Goal: Task Accomplishment & Management: Use online tool/utility

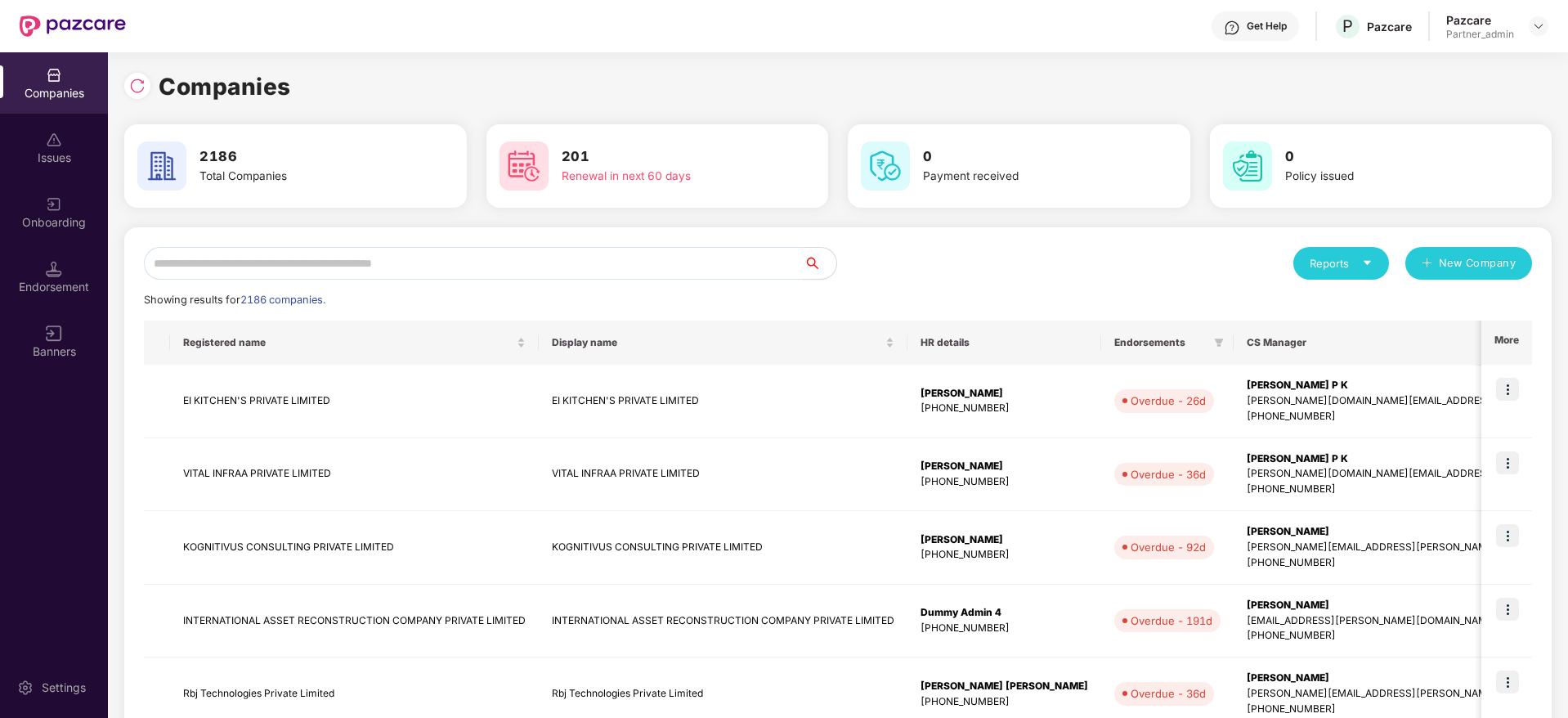
click at [278, 263] on input "text" at bounding box center [473, 263] width 660 height 33
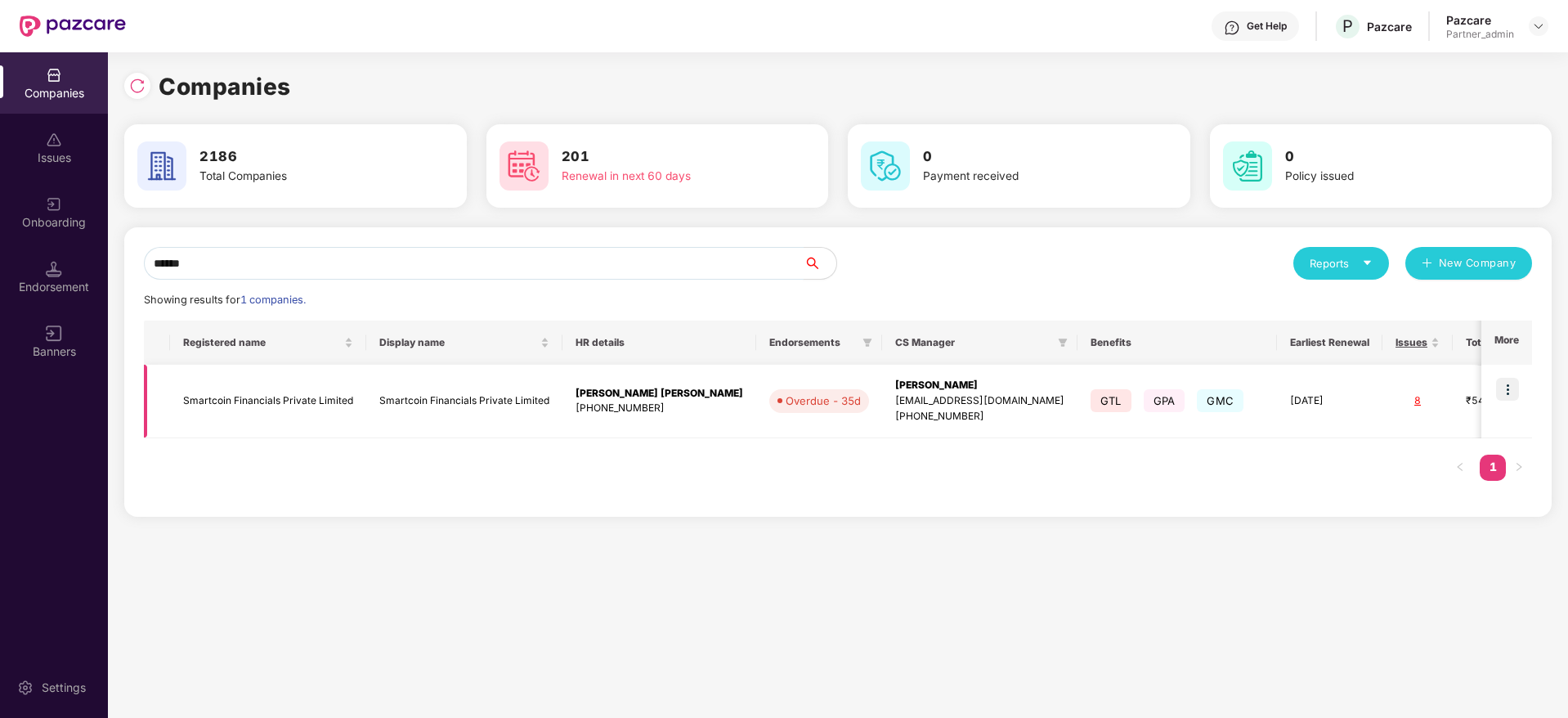
type input "******"
click at [1511, 395] on img at bounding box center [1507, 389] width 23 height 23
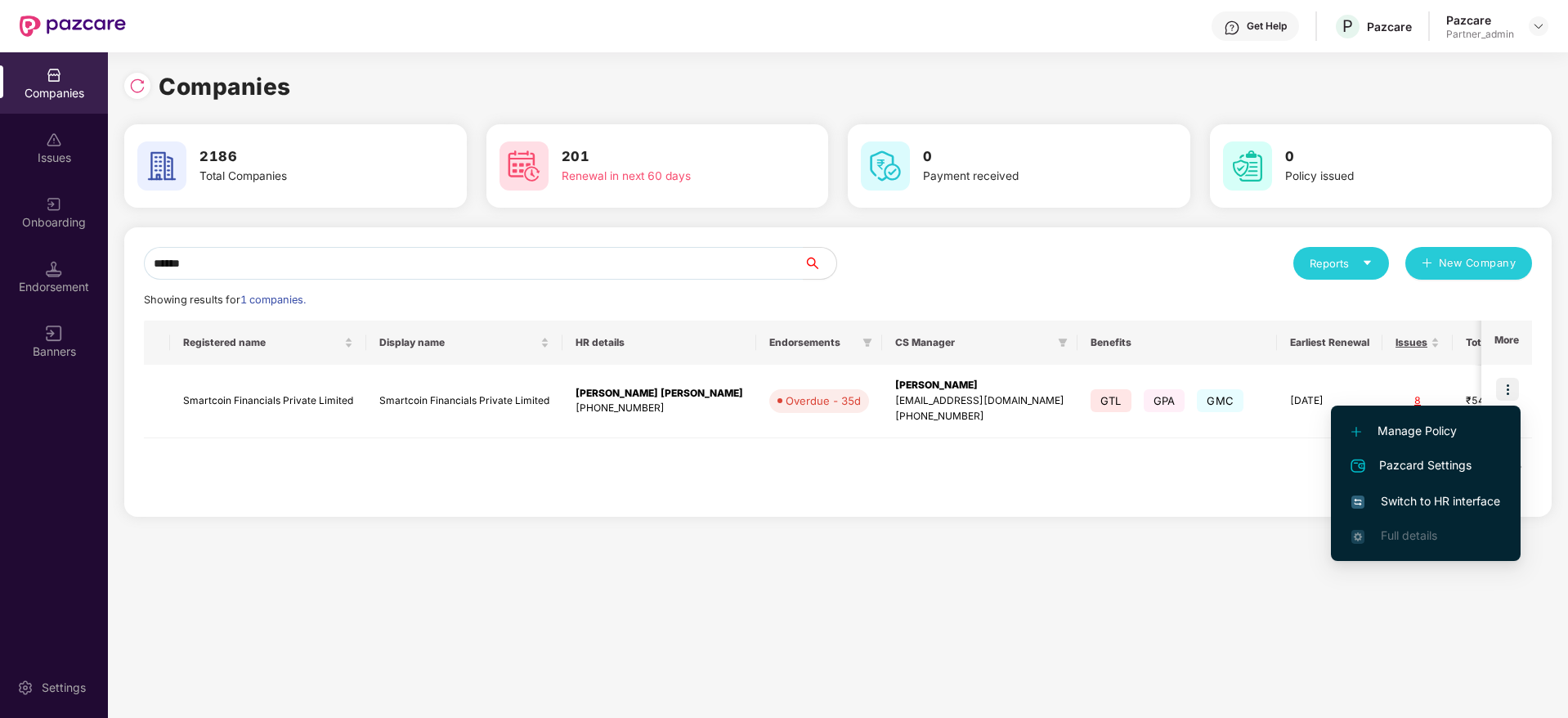
click at [1416, 502] on span "Switch to HR interface" at bounding box center [1426, 500] width 149 height 18
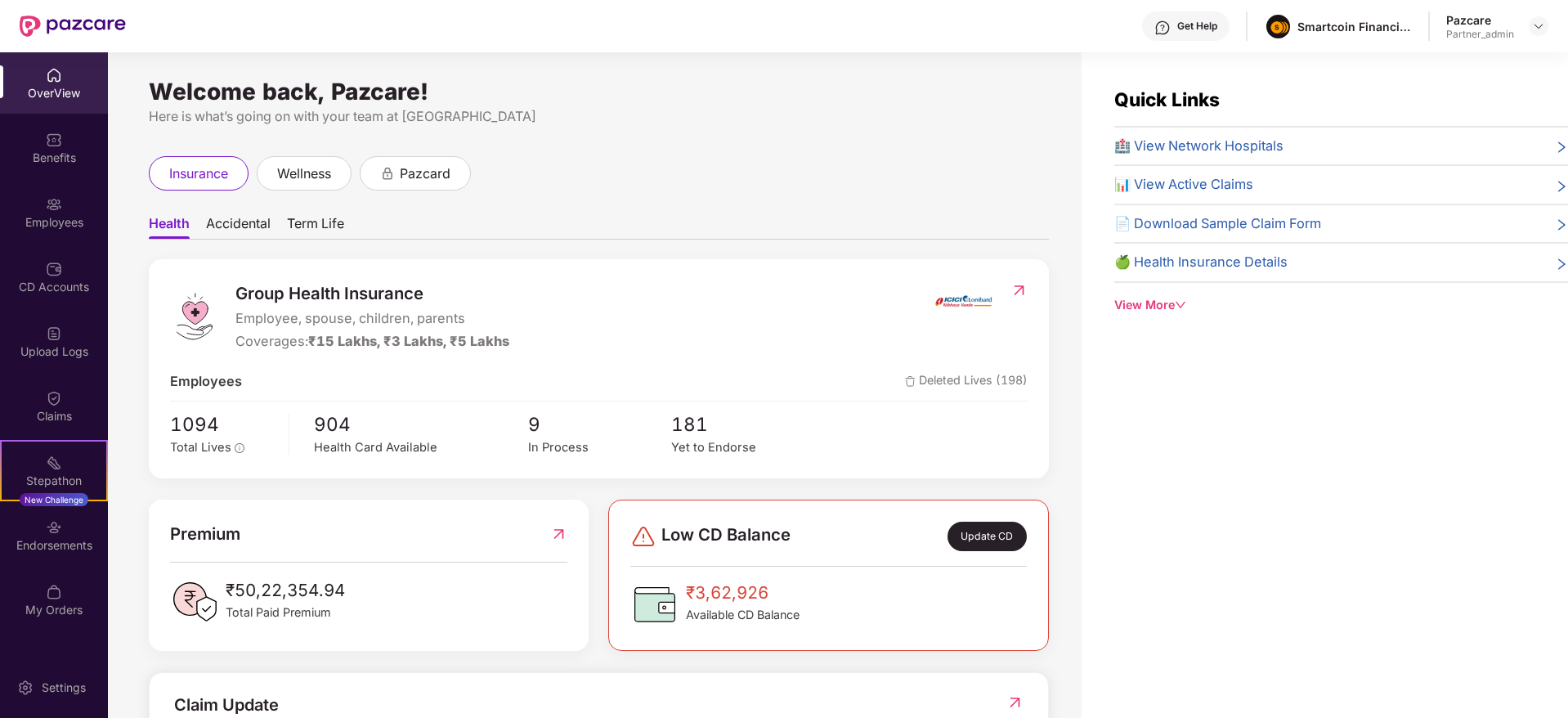
click at [65, 552] on div "Endorsements" at bounding box center [53, 544] width 108 height 16
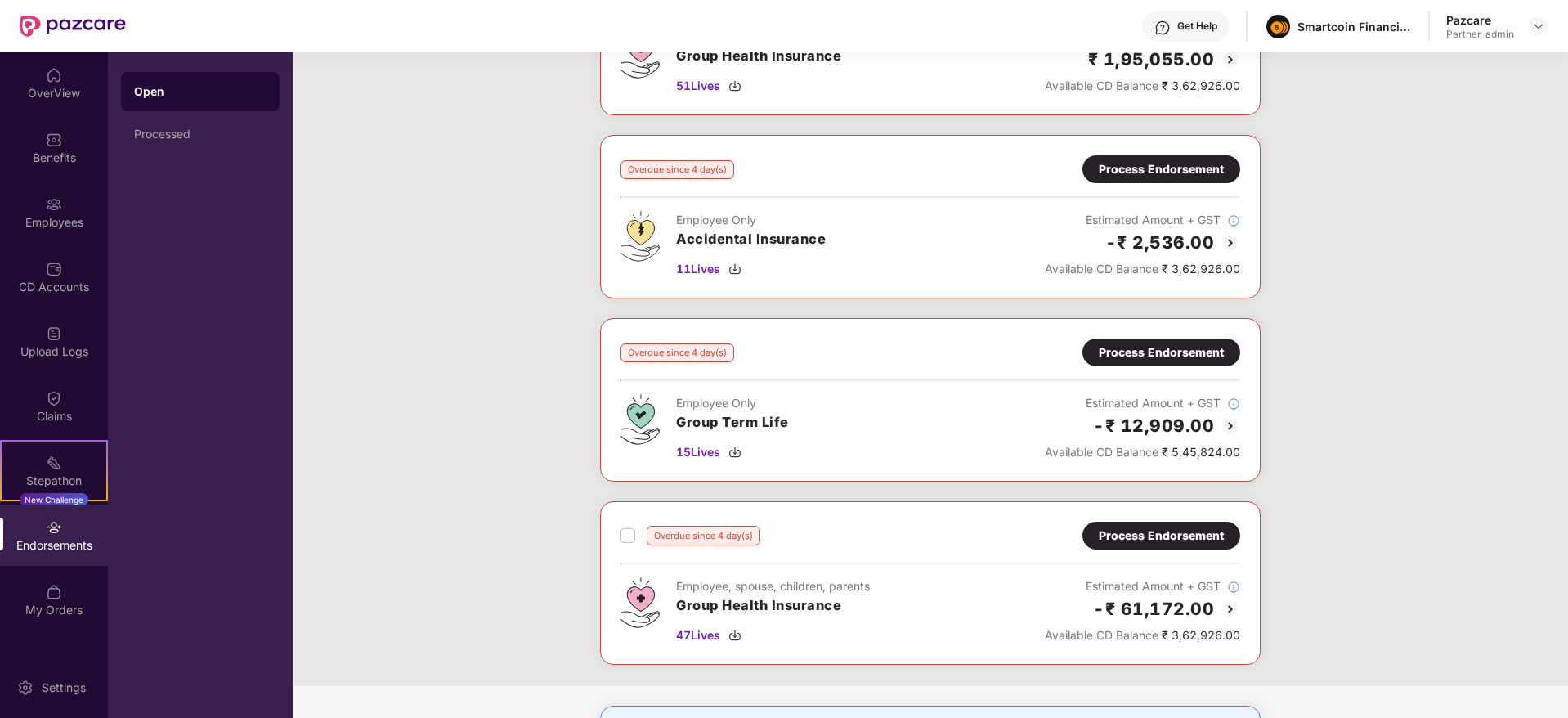
scroll to position [504, 0]
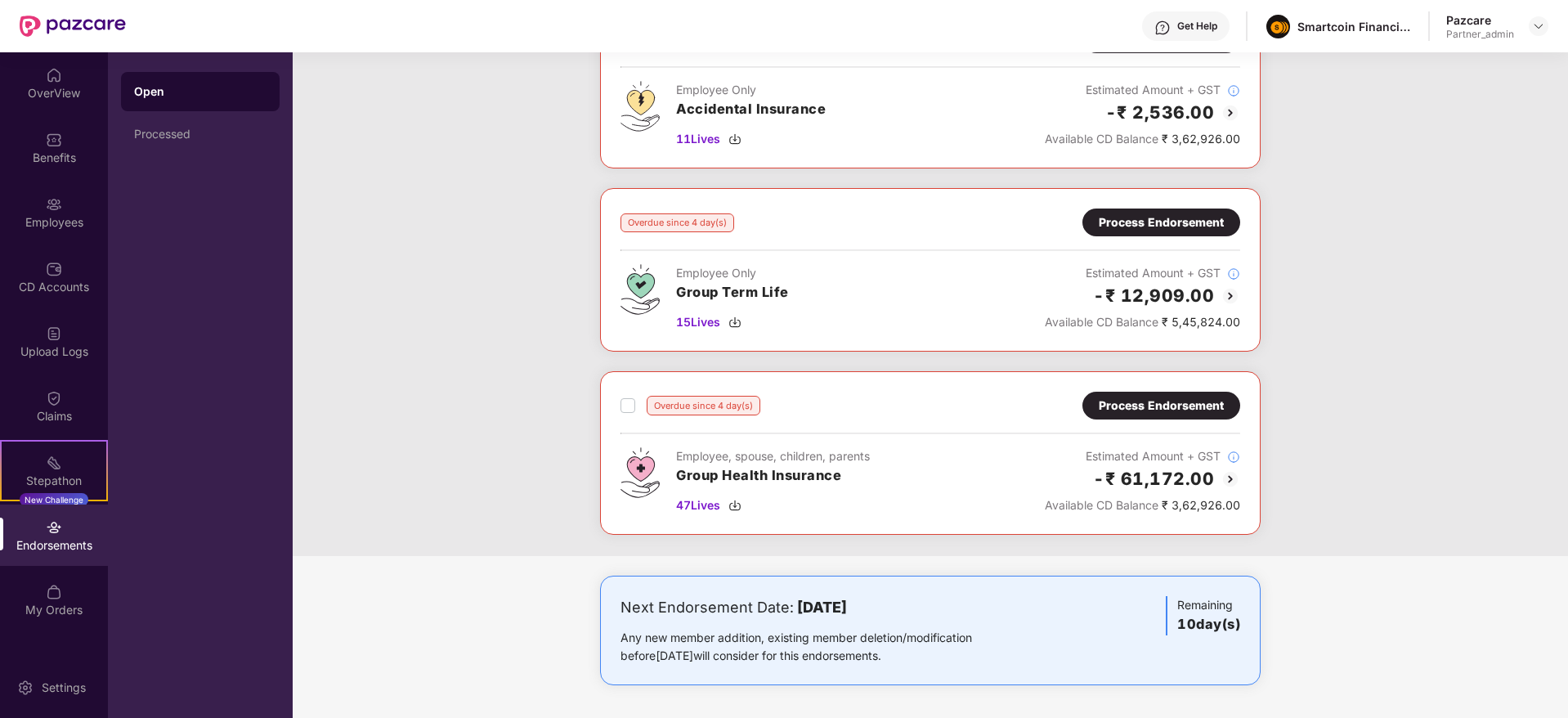
click at [1125, 217] on div "Process Endorsement" at bounding box center [1162, 222] width 125 height 18
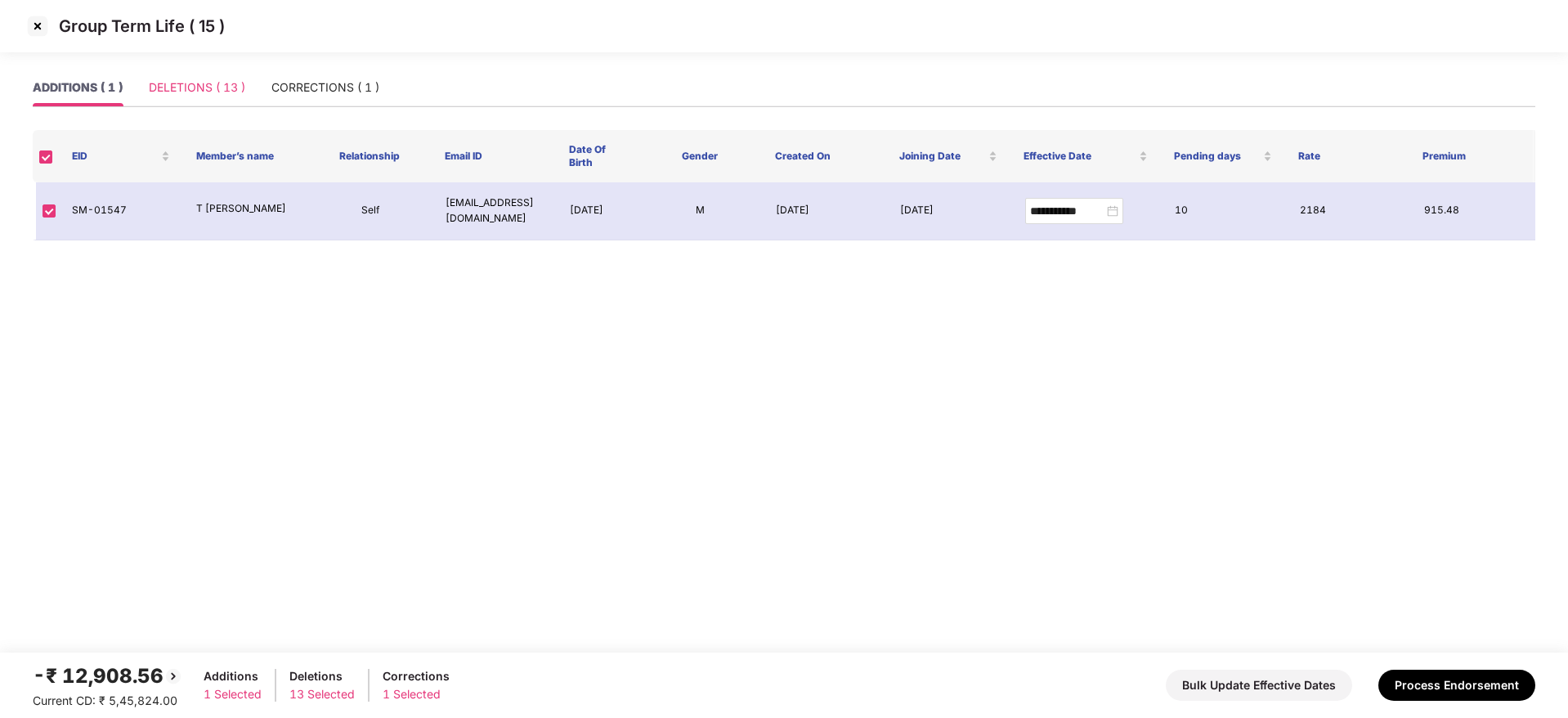
click at [214, 77] on div "DELETIONS ( 13 )" at bounding box center [197, 87] width 97 height 37
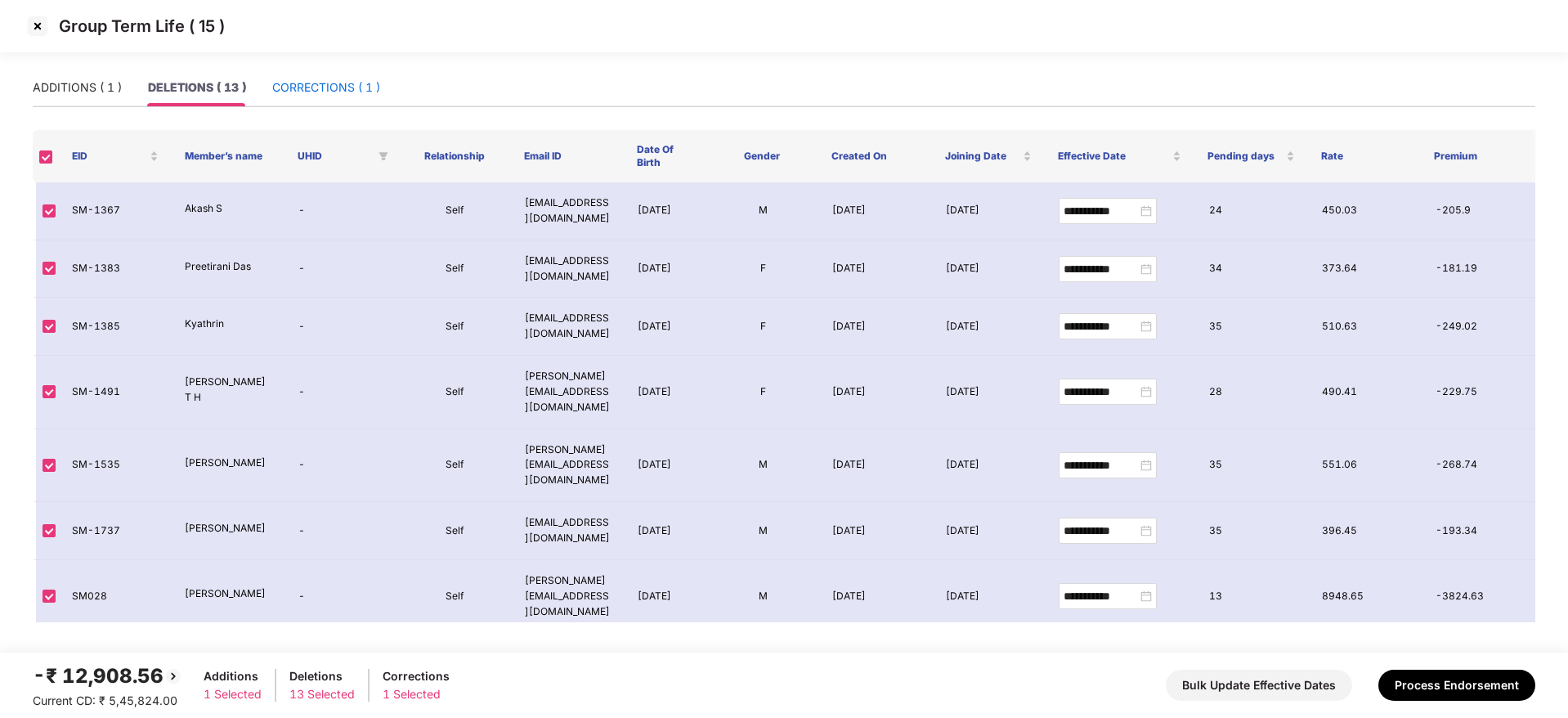
click at [362, 88] on div "CORRECTIONS ( 1 )" at bounding box center [326, 87] width 108 height 18
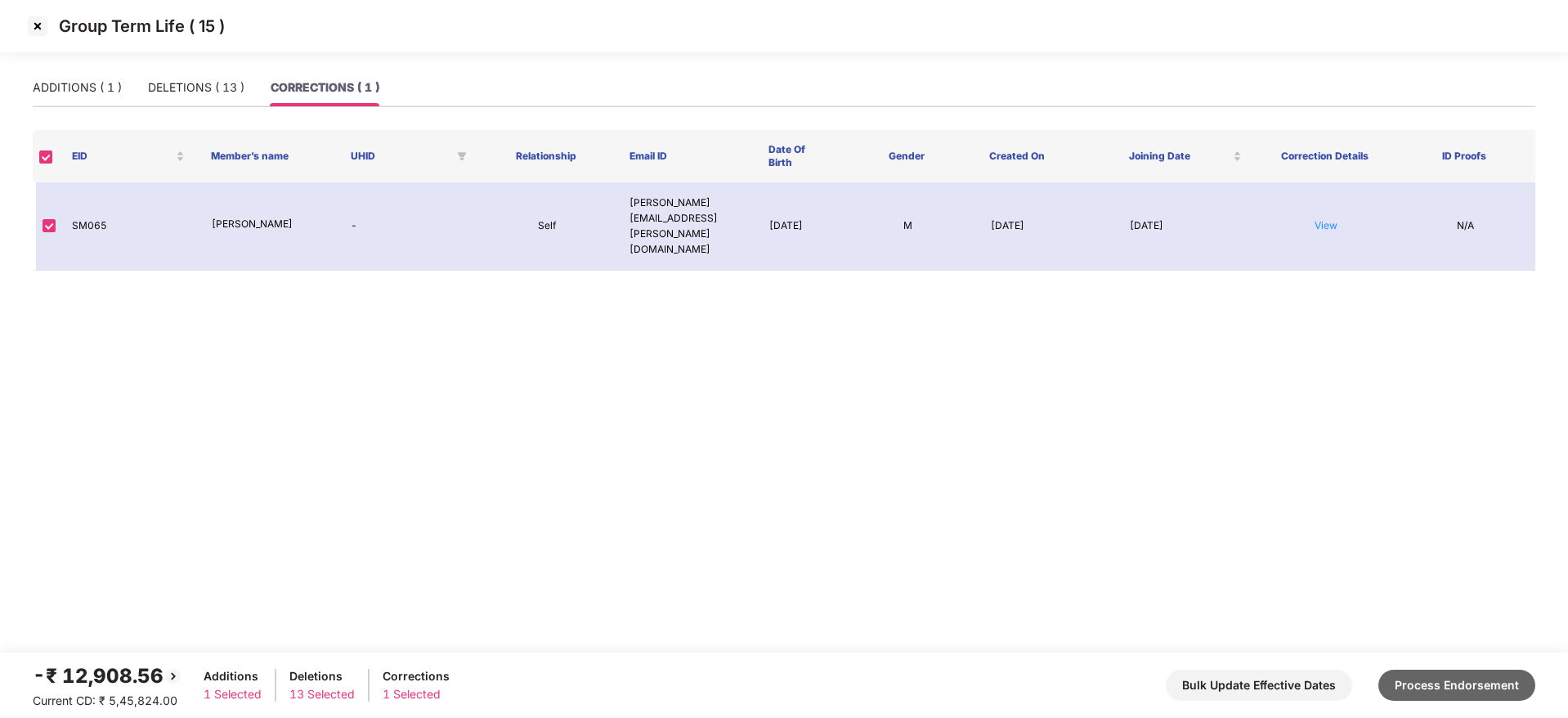
click at [1449, 681] on button "Process Endorsement" at bounding box center [1456, 685] width 157 height 31
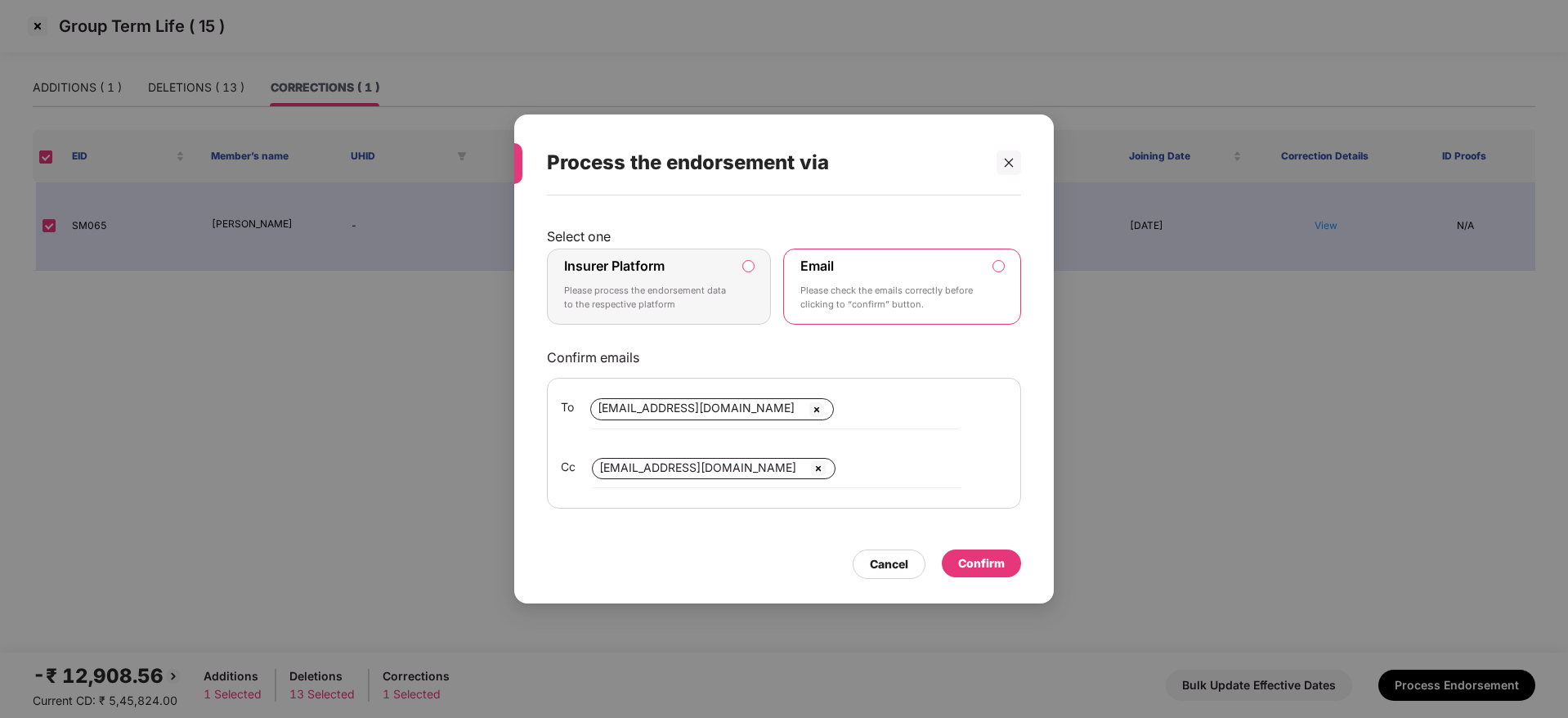
click at [703, 278] on div "Insurer Platform Please process the endorsement data to the respective platform" at bounding box center [647, 287] width 167 height 59
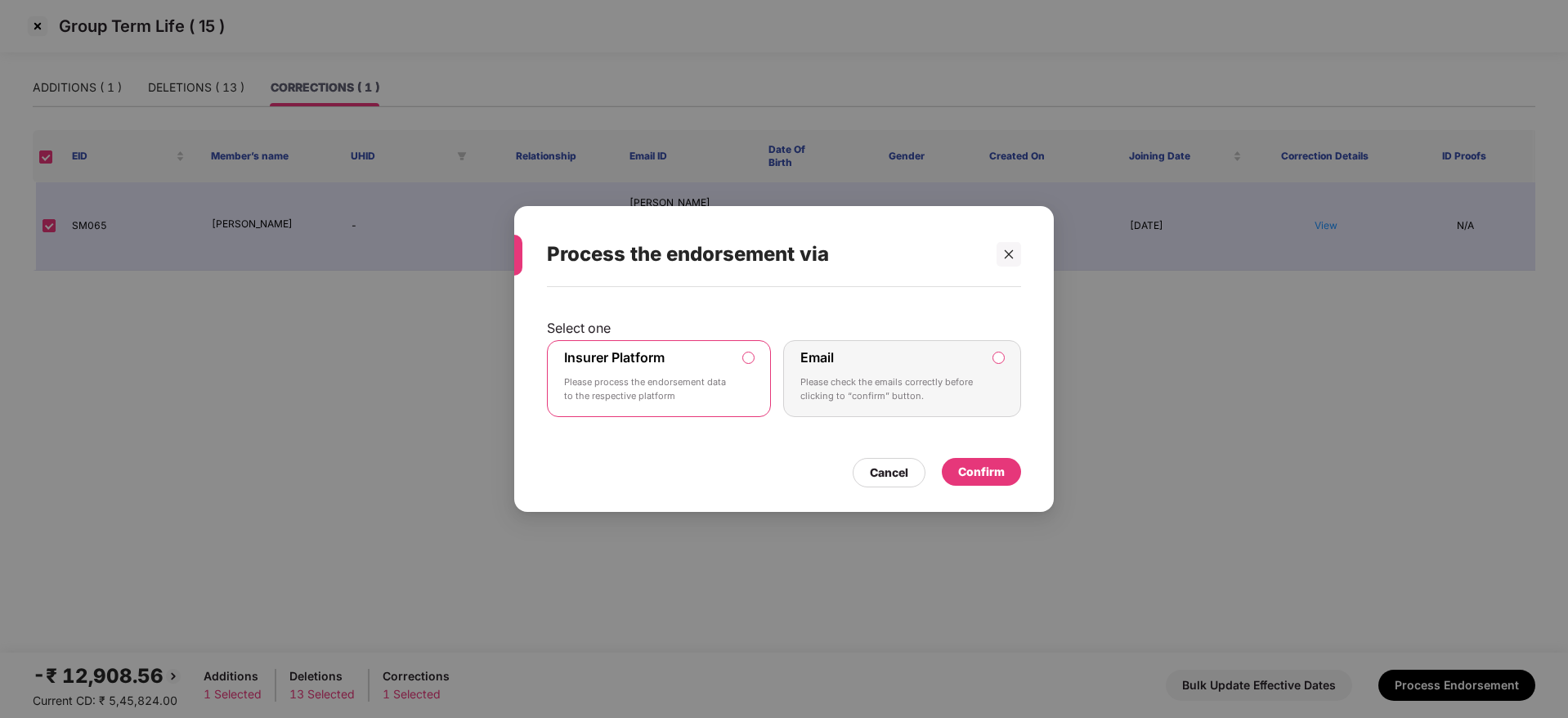
click at [990, 467] on div "Confirm" at bounding box center [981, 472] width 47 height 18
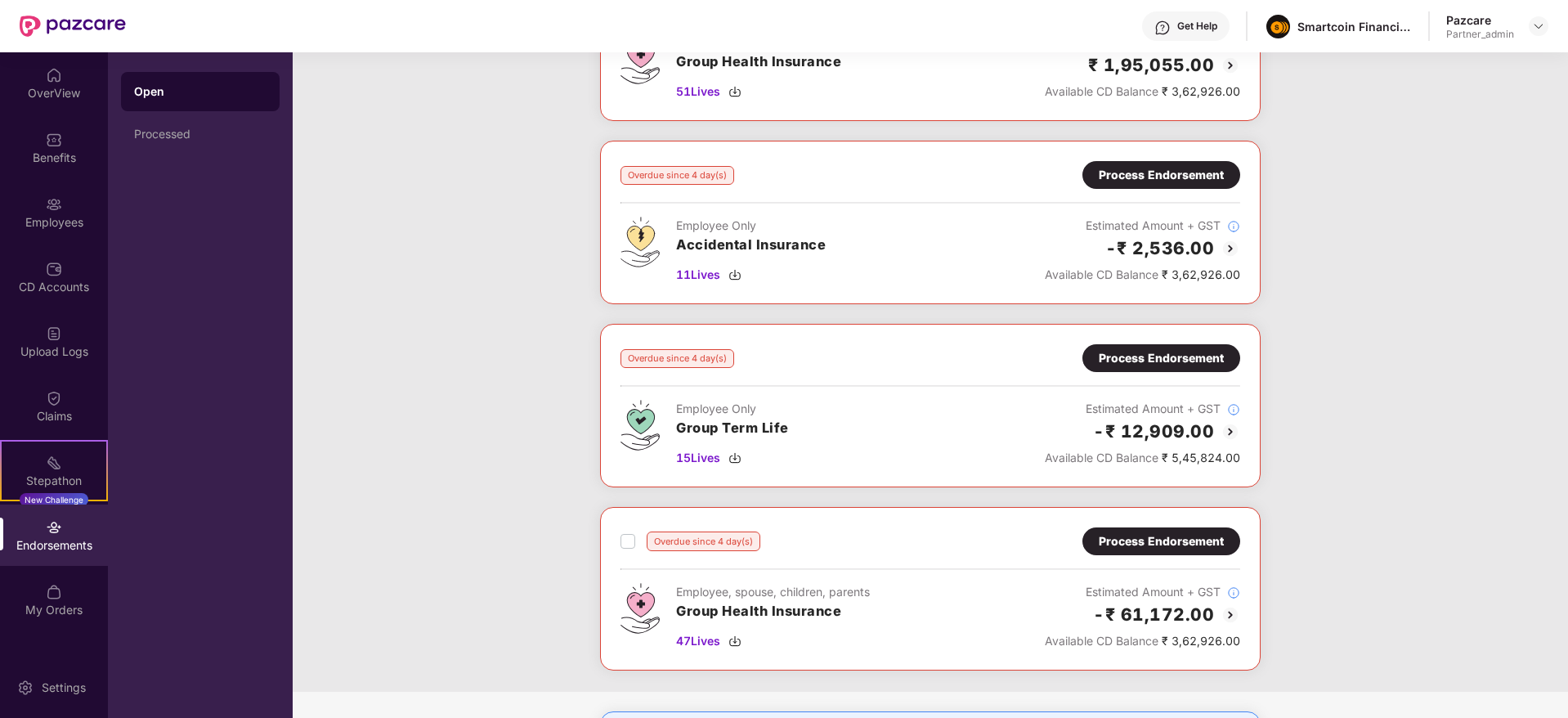
scroll to position [490, 0]
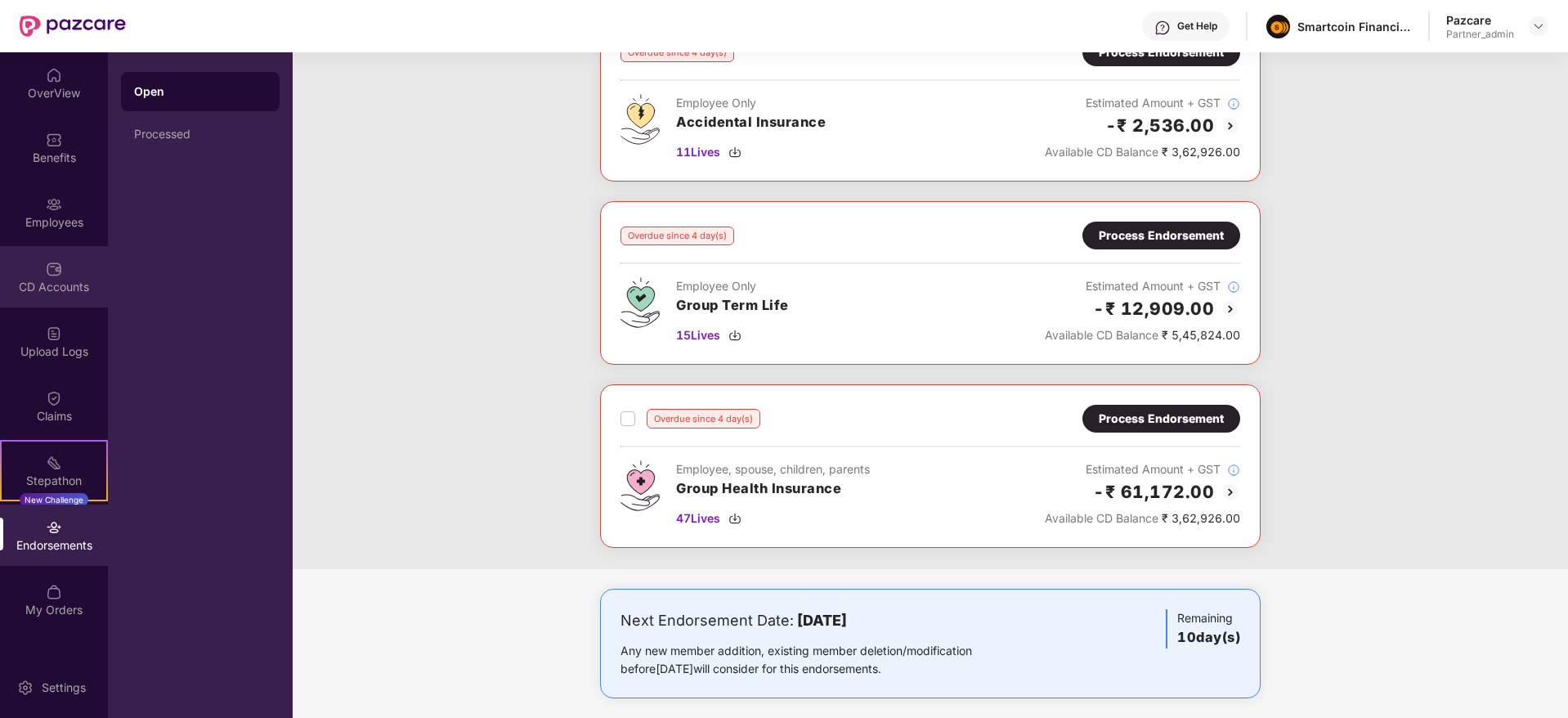
click at [47, 293] on div "CD Accounts" at bounding box center [53, 286] width 108 height 16
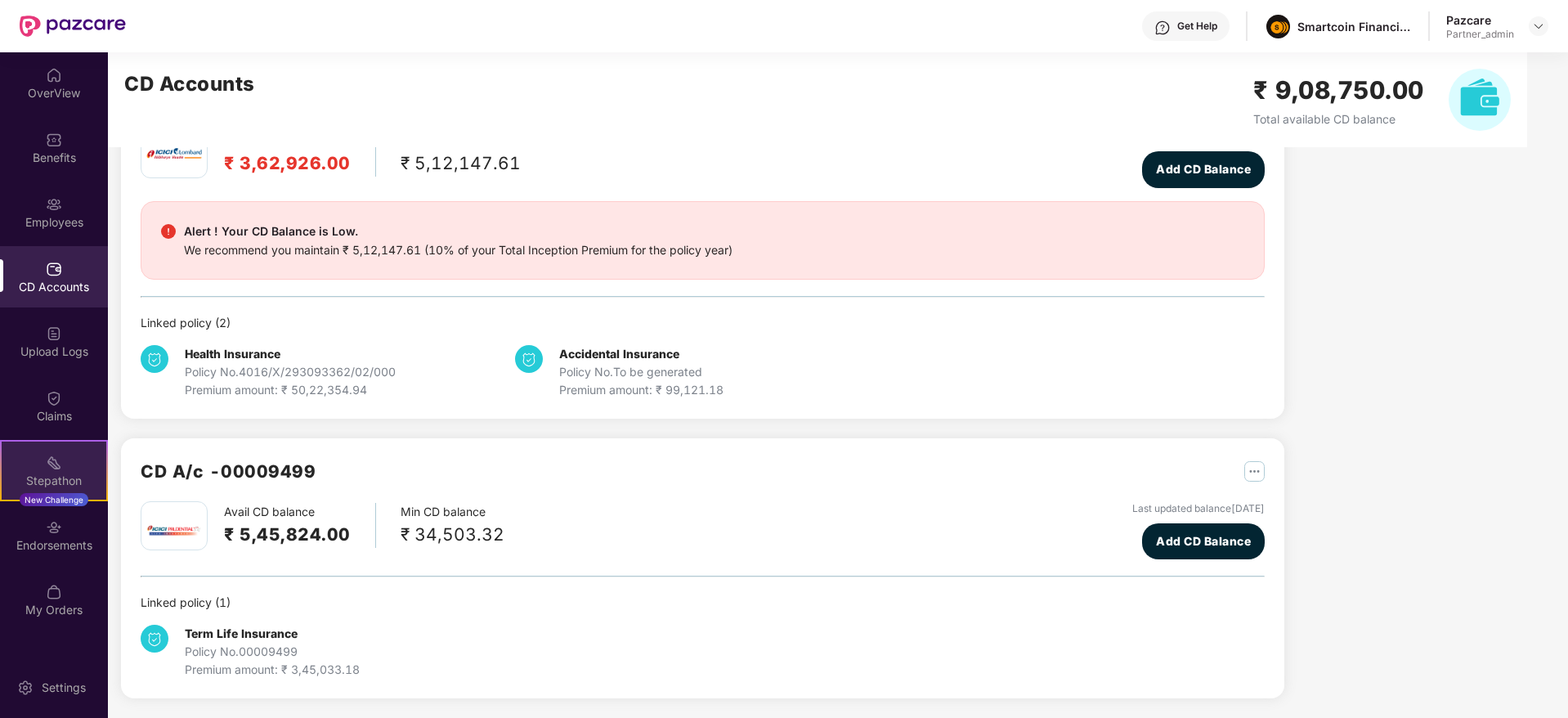
click at [33, 489] on div "Stepathon New Challenge" at bounding box center [53, 470] width 108 height 61
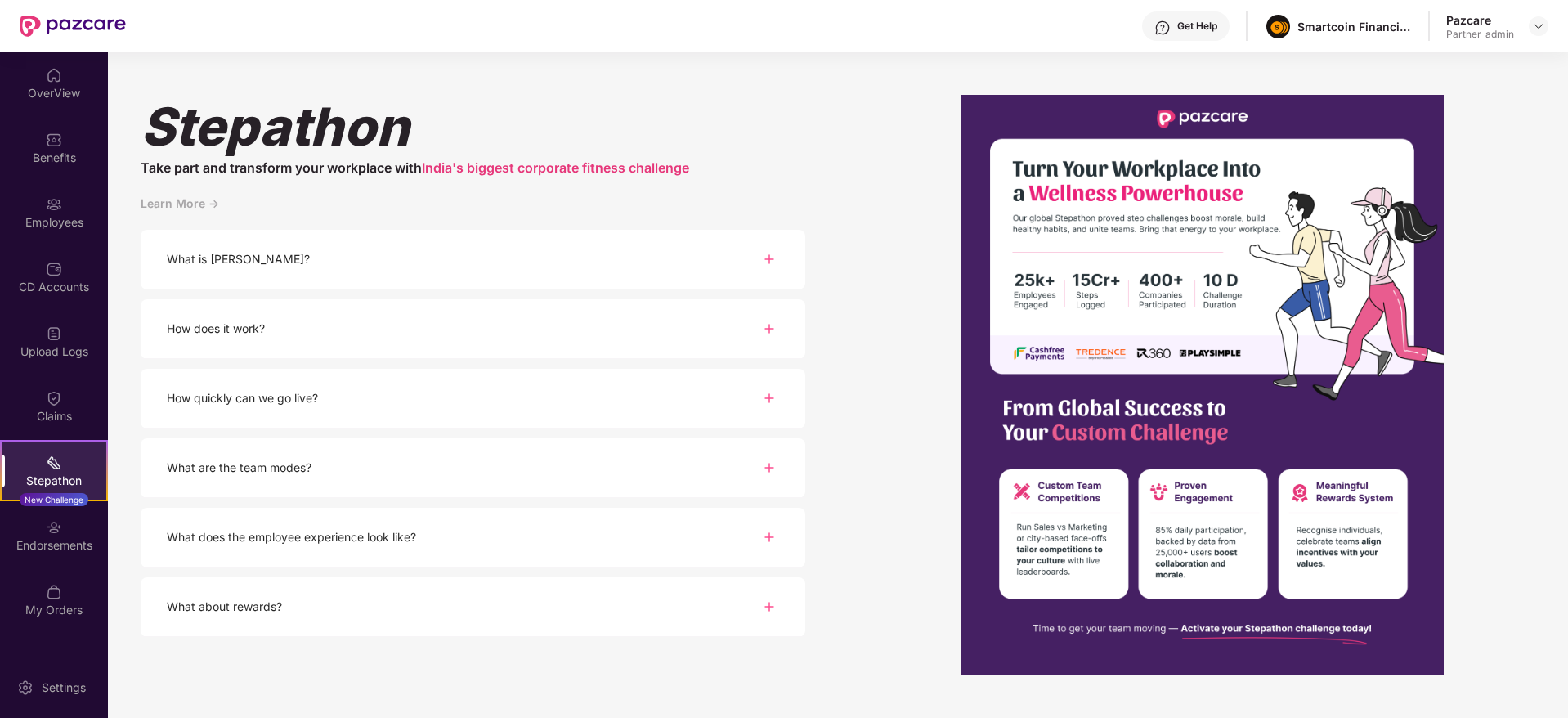
click at [58, 543] on div "Endorsements" at bounding box center [53, 544] width 108 height 16
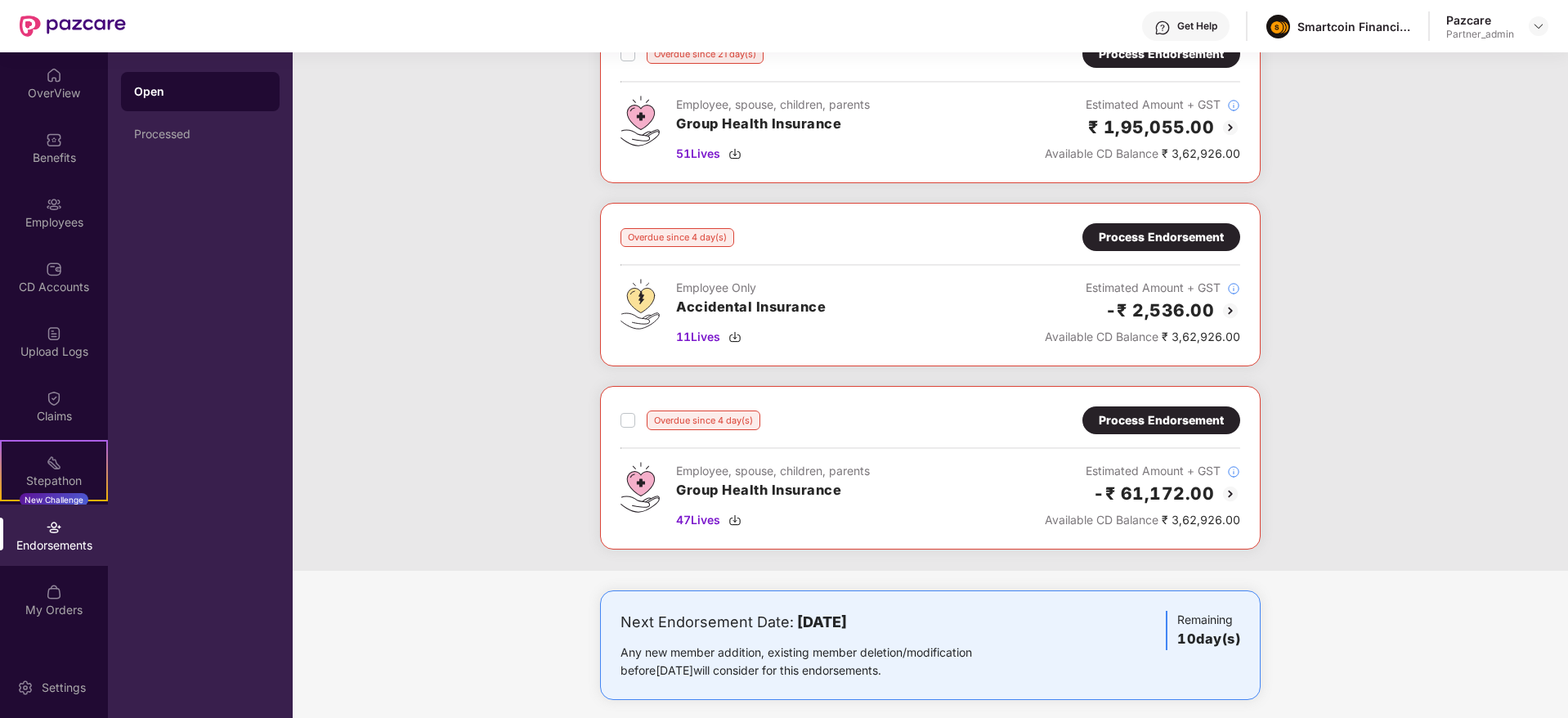
scroll to position [320, 0]
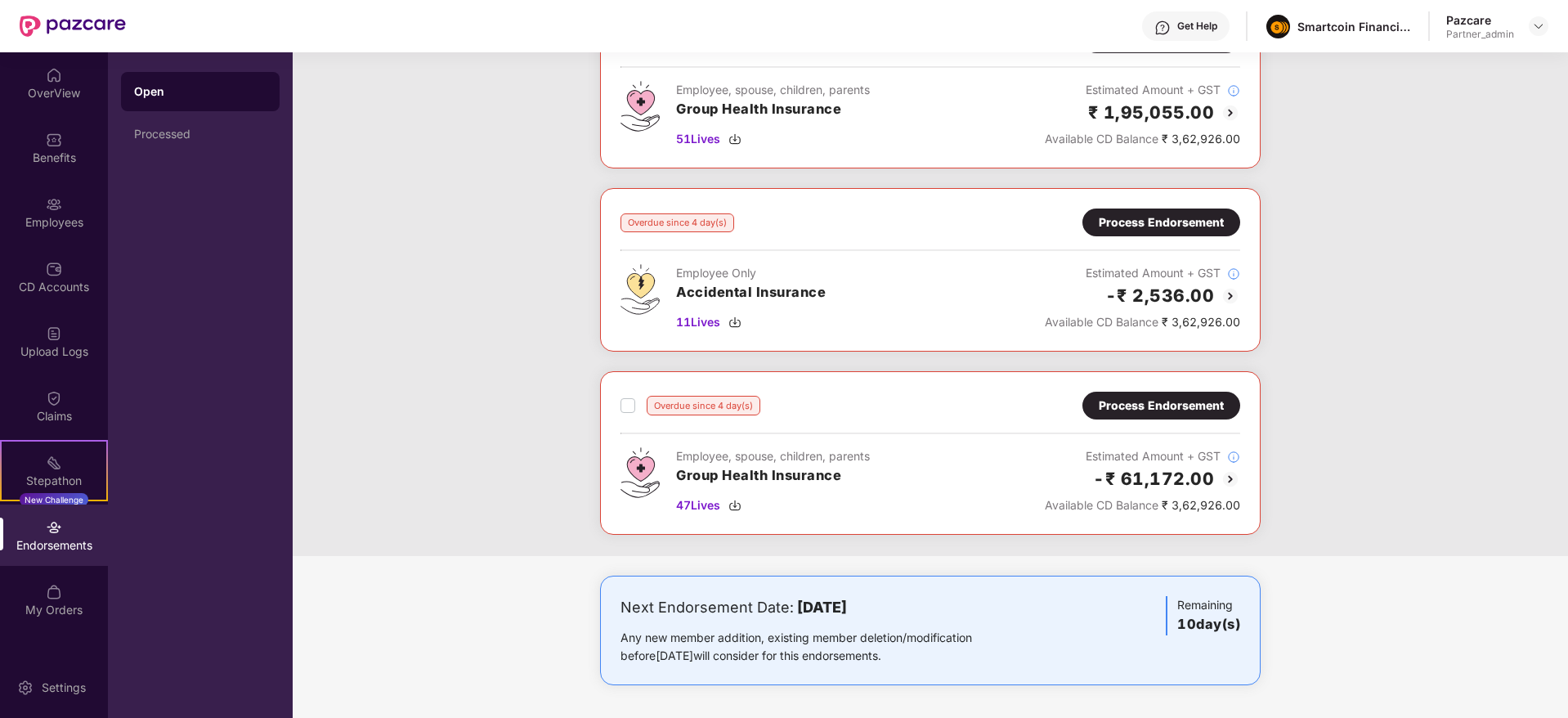
click at [1178, 213] on div "Process Endorsement" at bounding box center [1162, 222] width 125 height 18
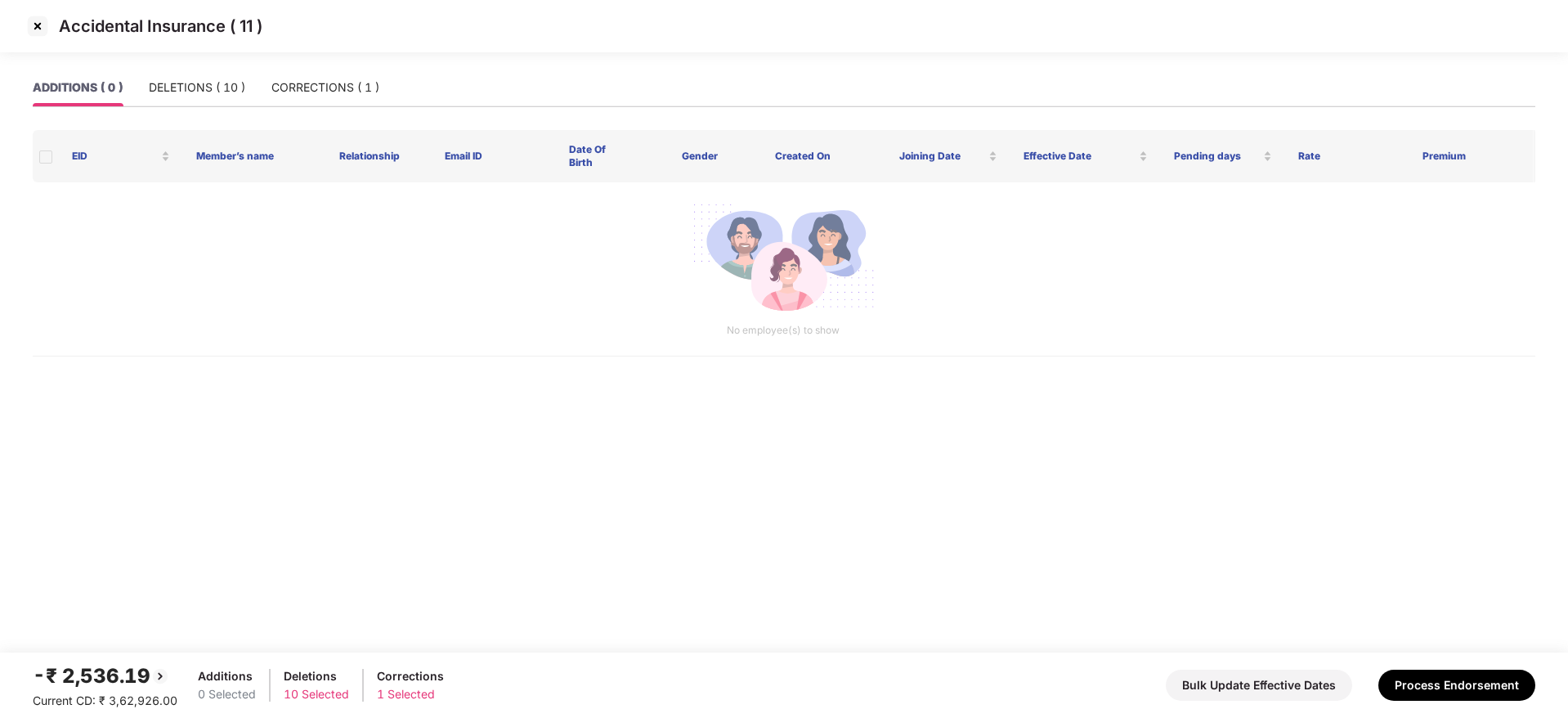
click at [37, 27] on img at bounding box center [37, 25] width 26 height 26
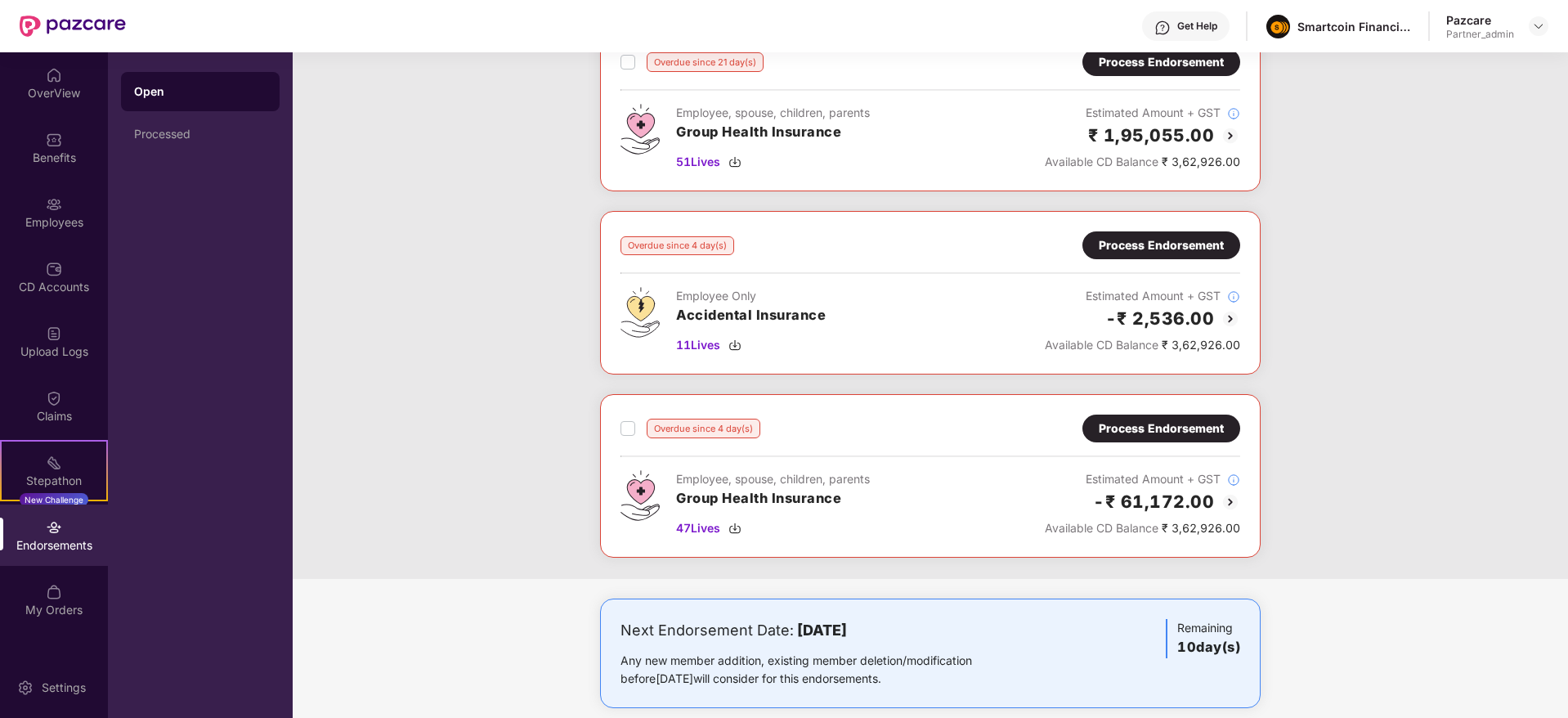
scroll to position [320, 0]
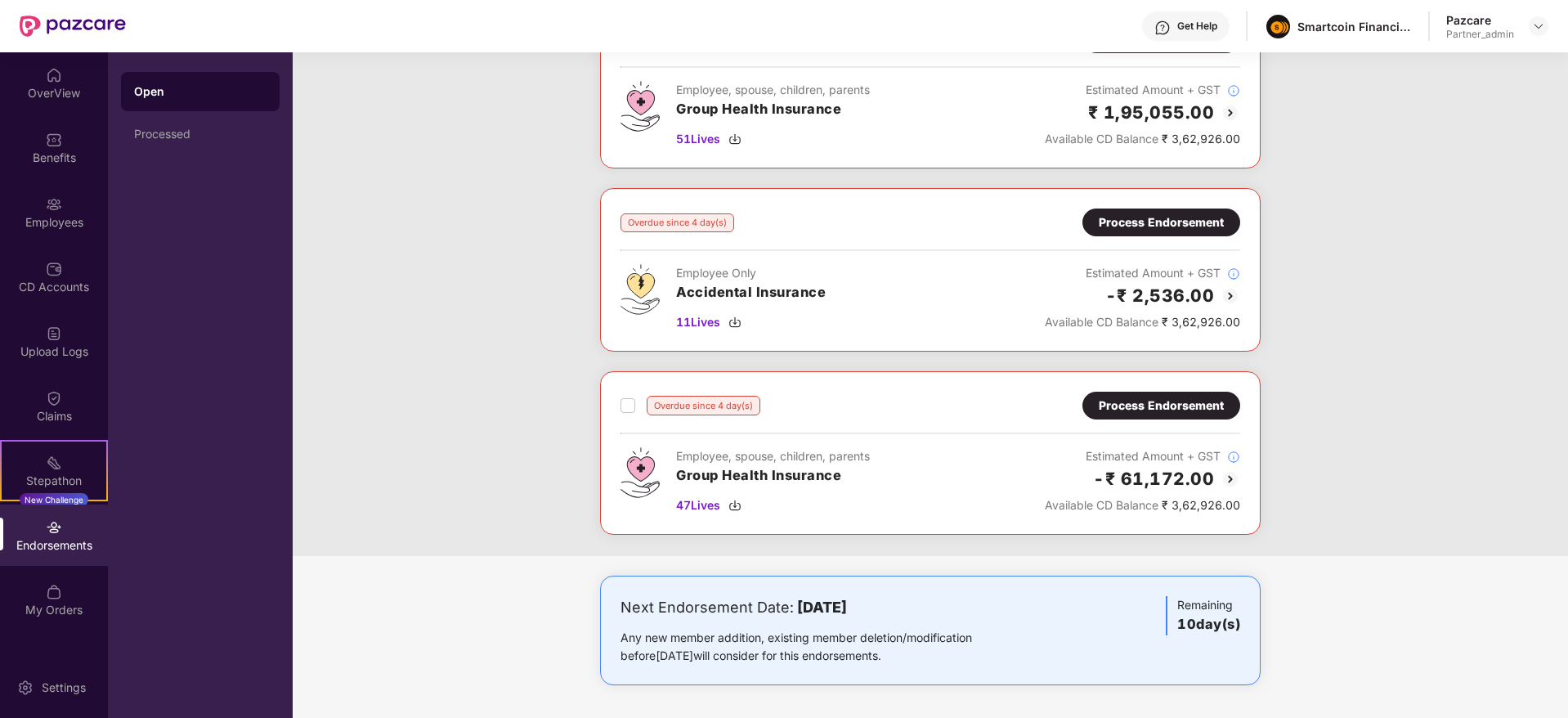
click at [1142, 218] on div "Process Endorsement" at bounding box center [1162, 222] width 125 height 18
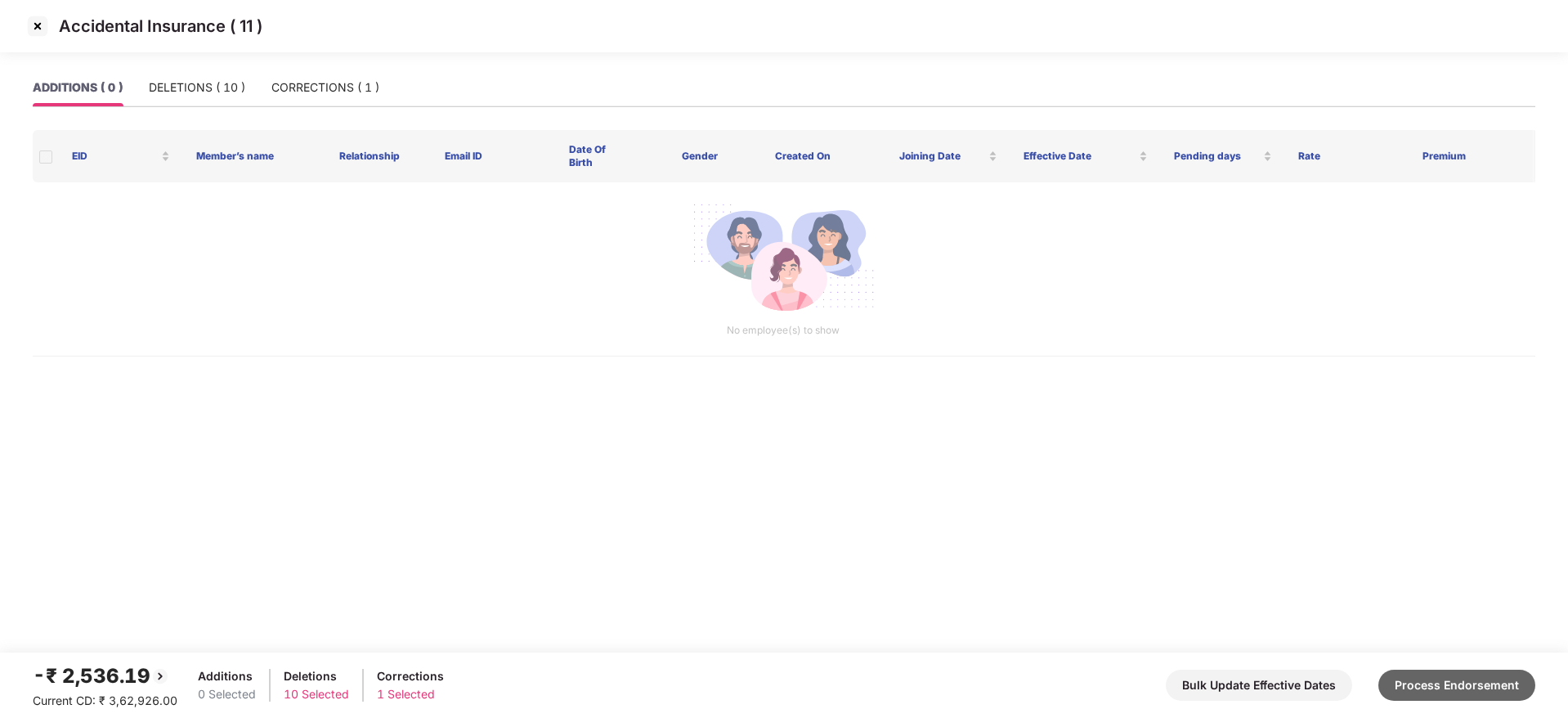
click at [1476, 688] on button "Process Endorsement" at bounding box center [1456, 685] width 157 height 31
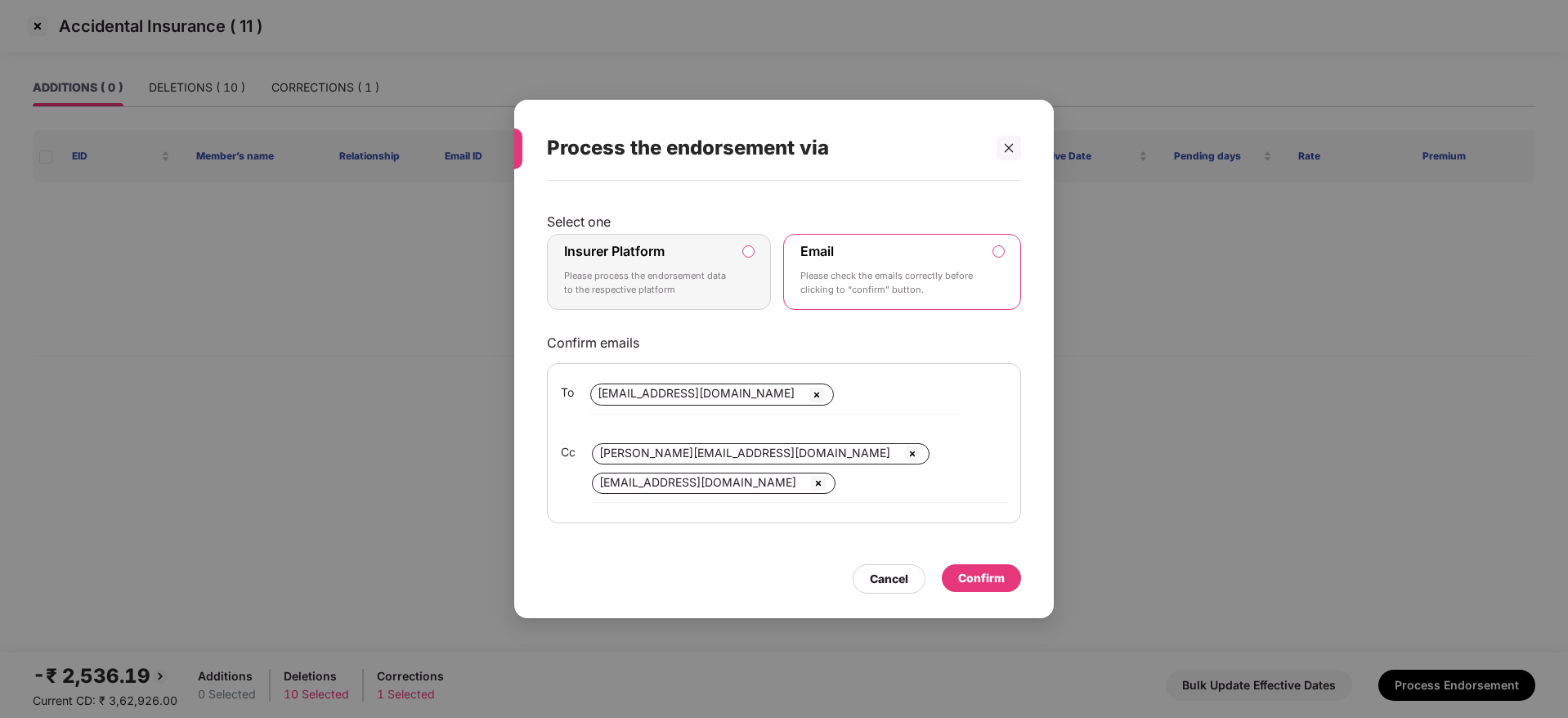
click at [711, 243] on div "Insurer Platform Please process the endorsement data to the respective platform" at bounding box center [647, 273] width 167 height 59
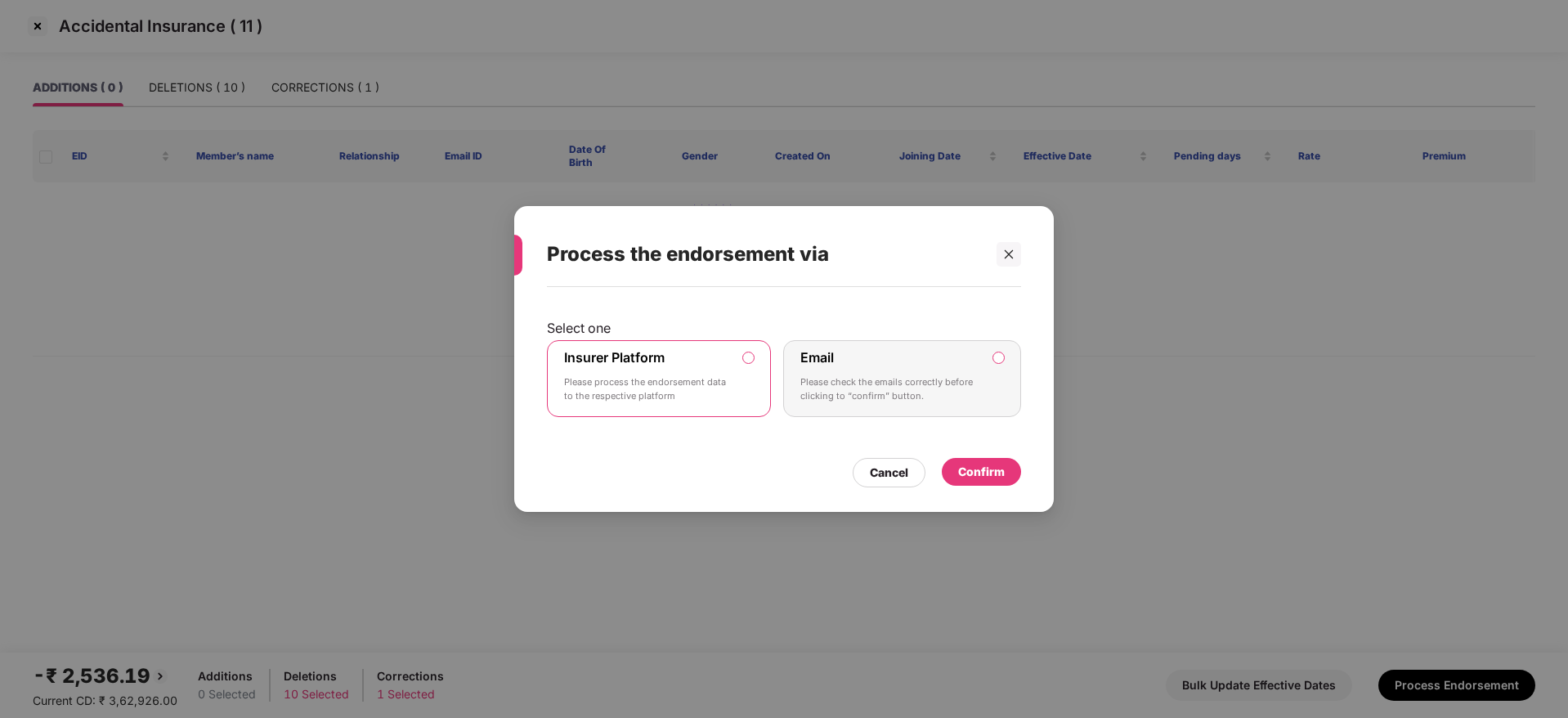
click at [972, 465] on div "Confirm" at bounding box center [981, 472] width 47 height 18
